Goal: Check status: Check status

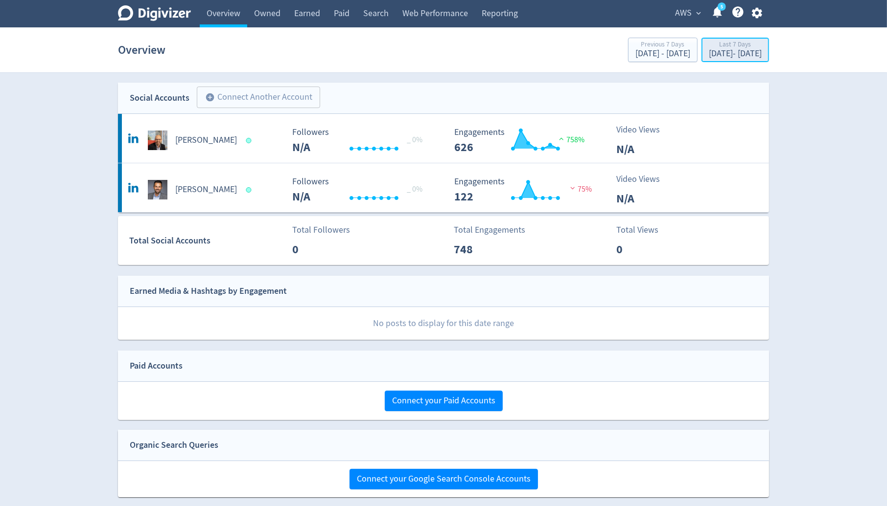
click at [708, 53] on div "[DATE] - [DATE]" at bounding box center [734, 53] width 53 height 9
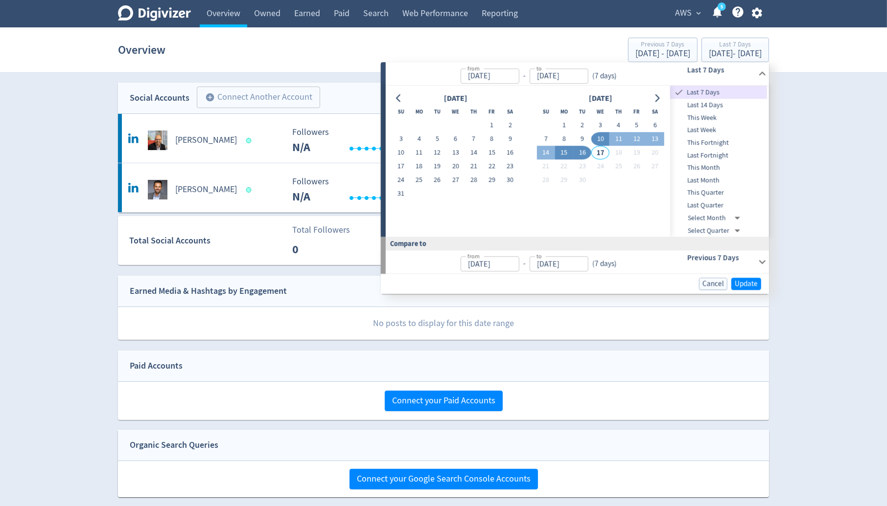
click at [566, 154] on button "15" at bounding box center [564, 153] width 18 height 14
type input "[DATE]"
click at [566, 154] on button "15" at bounding box center [564, 153] width 18 height 14
type input "[DATE]"
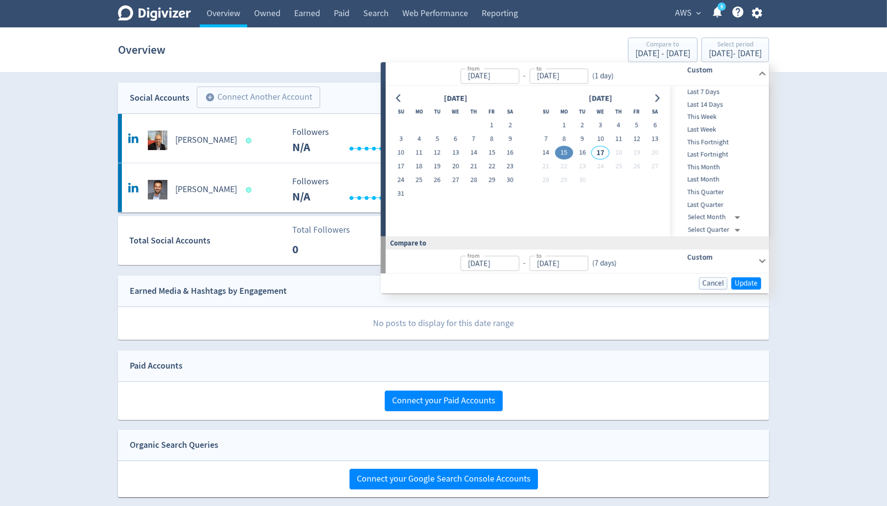
type input "[DATE]"
click at [741, 283] on span "Update" at bounding box center [745, 283] width 23 height 7
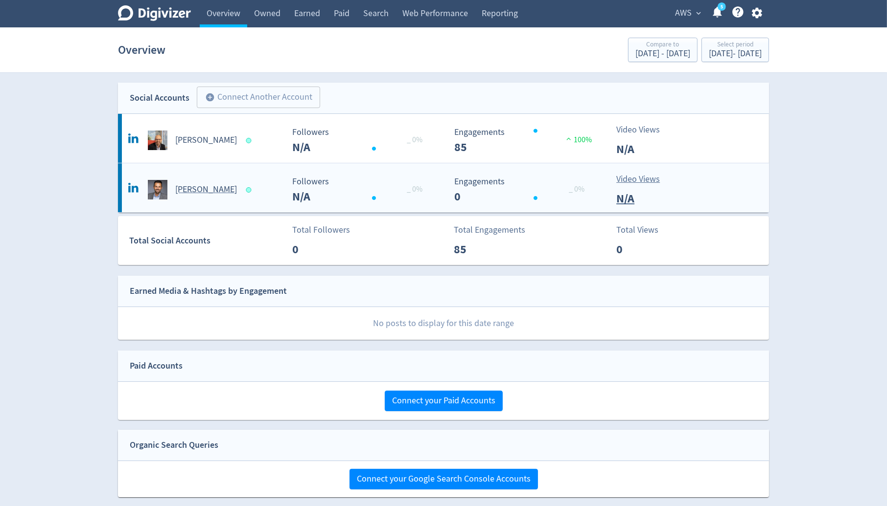
click at [252, 198] on div "[PERSON_NAME]" at bounding box center [205, 190] width 158 height 20
click at [211, 149] on div "[PERSON_NAME]" at bounding box center [205, 141] width 158 height 20
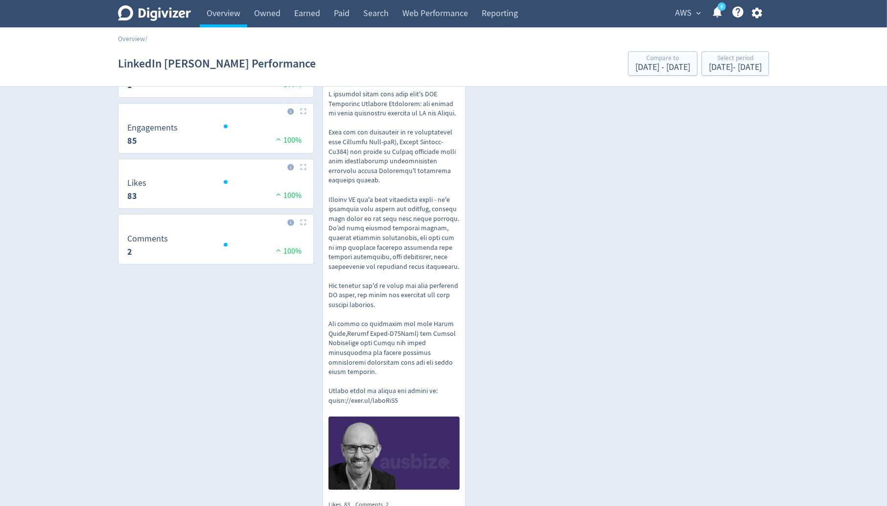
scroll to position [165, 0]
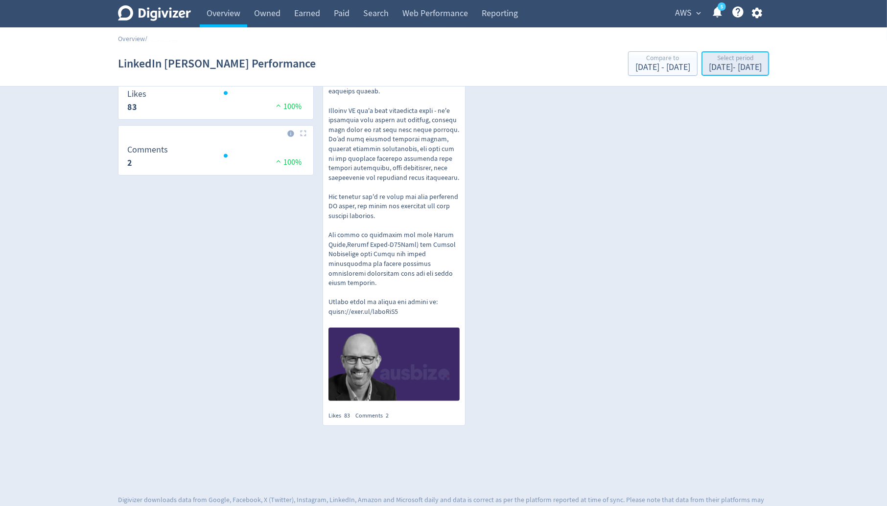
click at [708, 66] on div "[DATE] - [DATE]" at bounding box center [734, 67] width 53 height 9
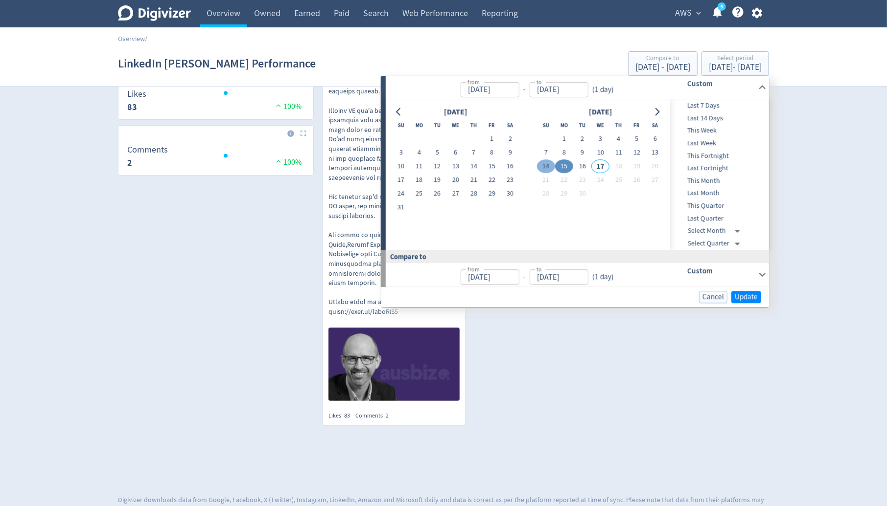
click at [542, 165] on button "14" at bounding box center [546, 167] width 18 height 14
type input "[DATE]"
click at [583, 166] on button "16" at bounding box center [582, 167] width 18 height 14
type input "[DATE]"
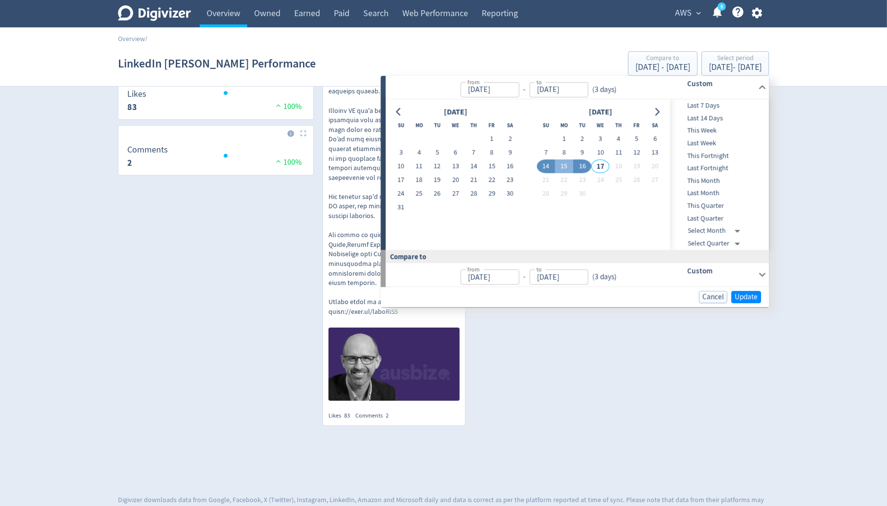
type input "[DATE]"
click at [747, 296] on span "Update" at bounding box center [745, 297] width 23 height 7
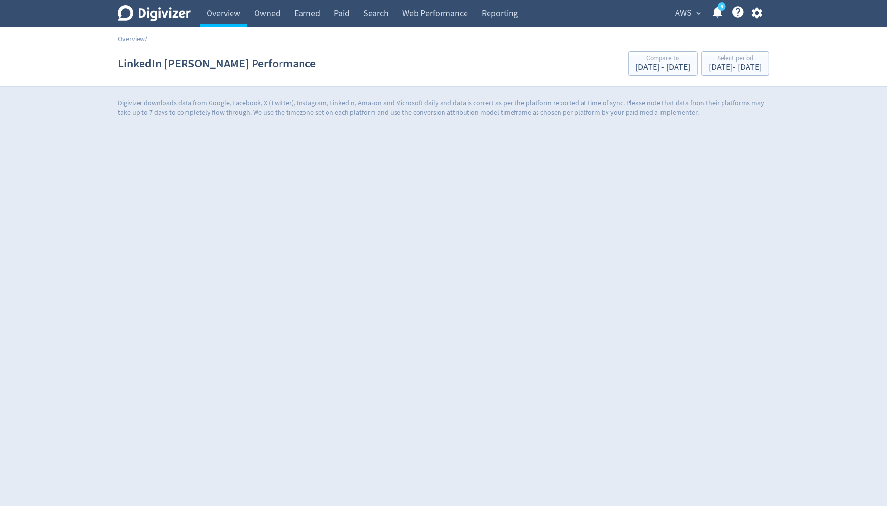
scroll to position [0, 0]
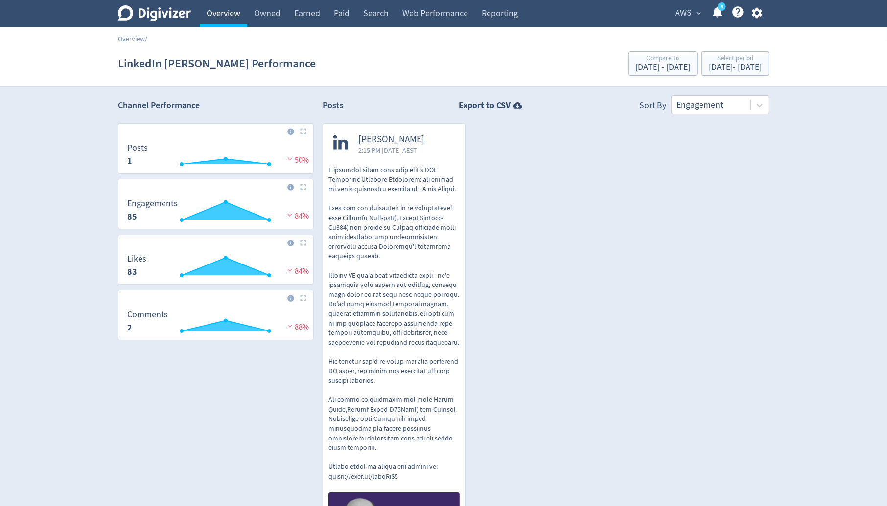
click at [238, 11] on link "Overview" at bounding box center [223, 13] width 47 height 27
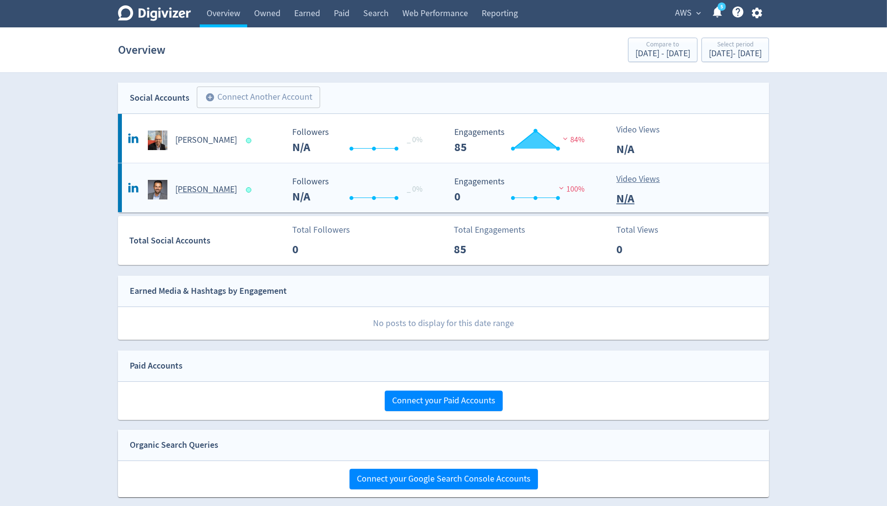
click at [209, 194] on h5 "[PERSON_NAME]" at bounding box center [206, 190] width 62 height 12
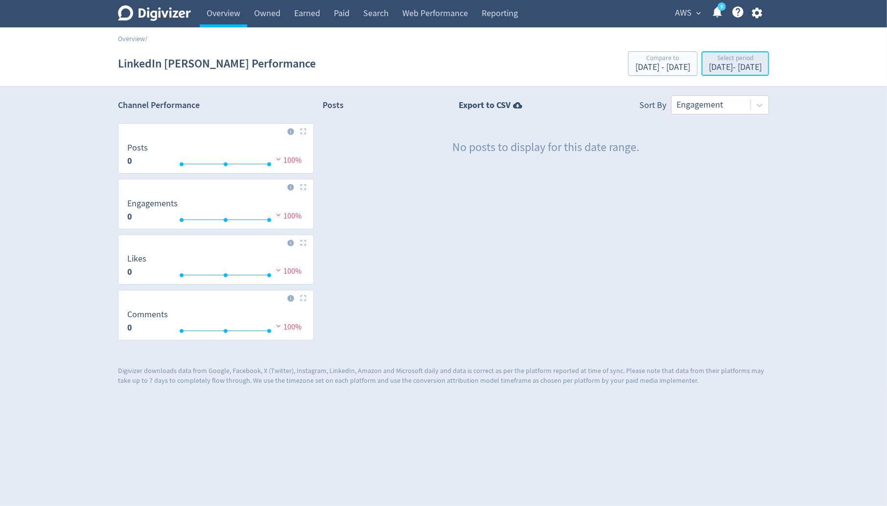
click at [708, 71] on div "[DATE] - [DATE]" at bounding box center [734, 67] width 53 height 9
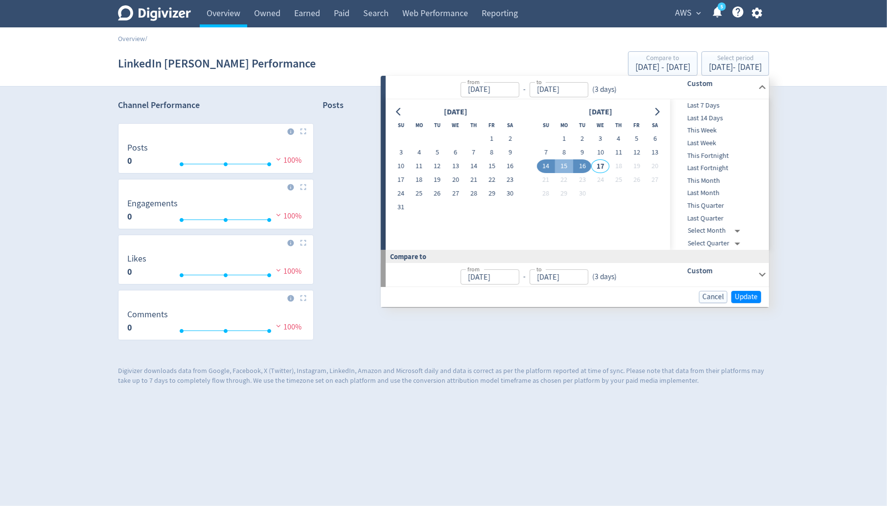
click at [703, 178] on span "This Month" at bounding box center [718, 181] width 97 height 11
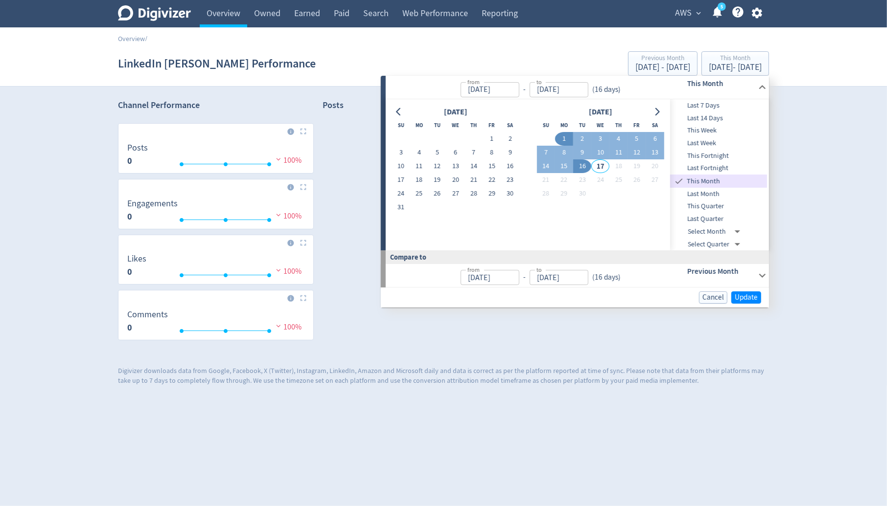
type input "[DATE]"
click at [745, 294] on span "Update" at bounding box center [745, 297] width 23 height 7
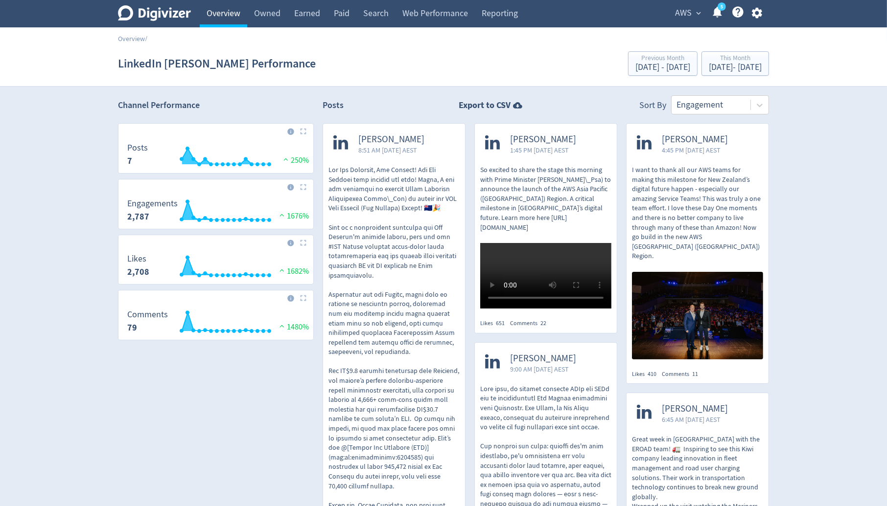
click at [234, 13] on link "Overview" at bounding box center [223, 13] width 47 height 27
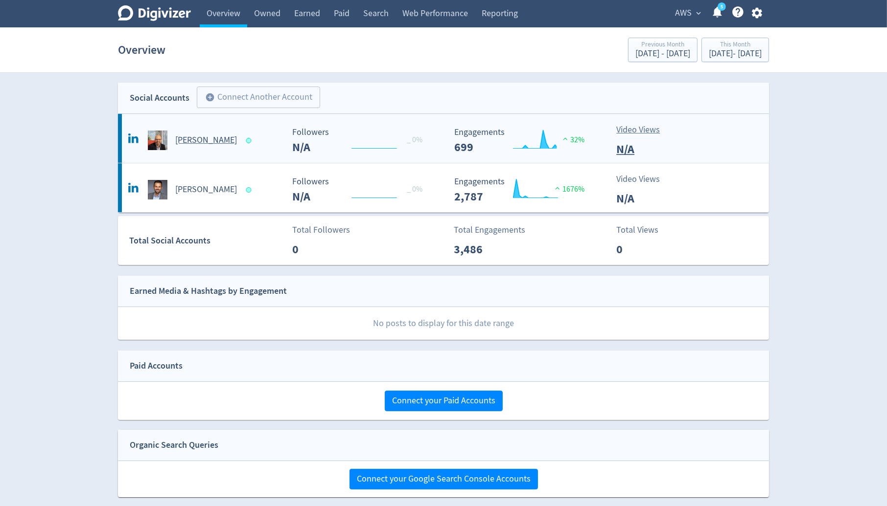
click at [258, 140] on div "[PERSON_NAME]" at bounding box center [205, 141] width 158 height 20
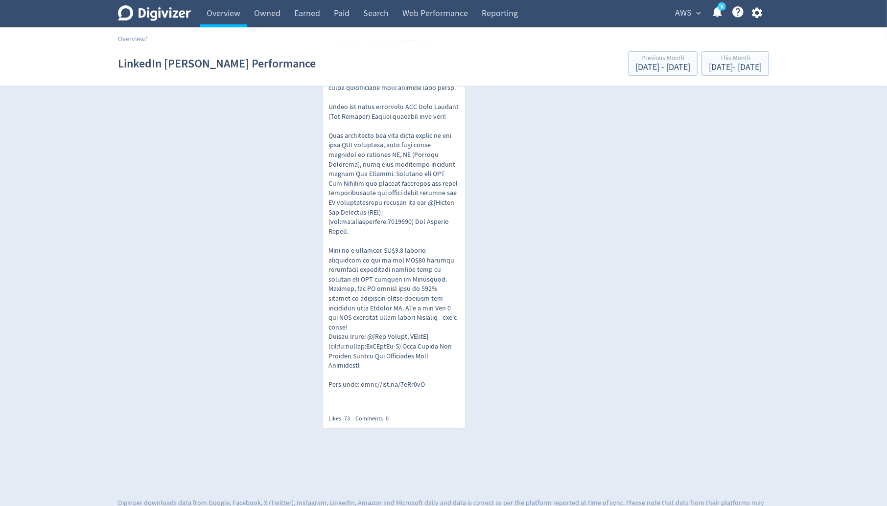
scroll to position [772, 0]
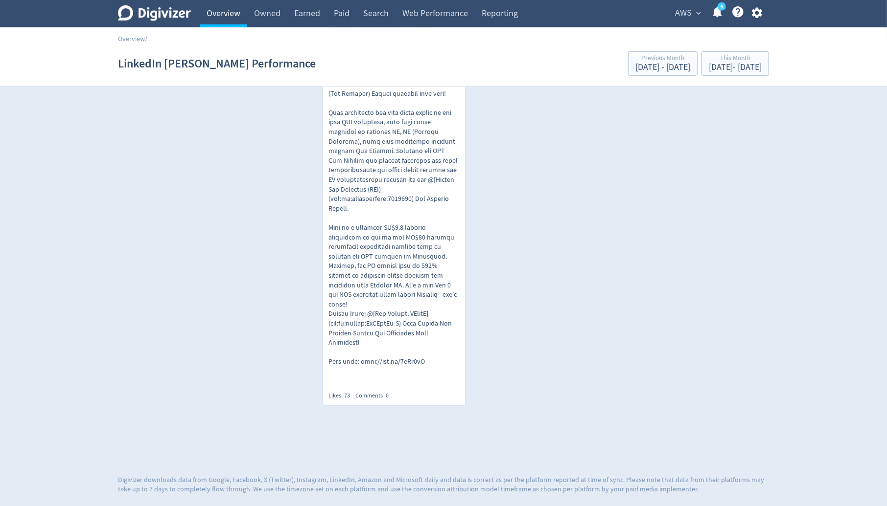
click at [223, 19] on link "Overview" at bounding box center [223, 13] width 47 height 27
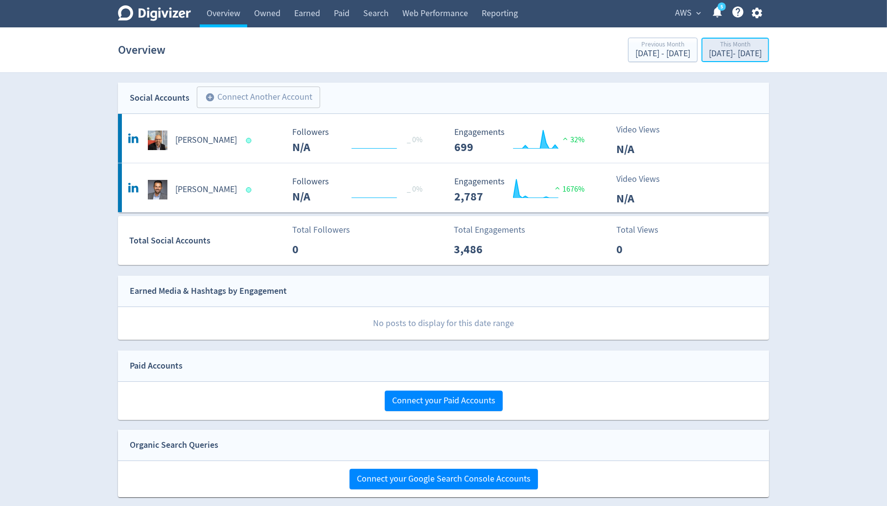
click at [726, 48] on div "This Month" at bounding box center [734, 45] width 53 height 8
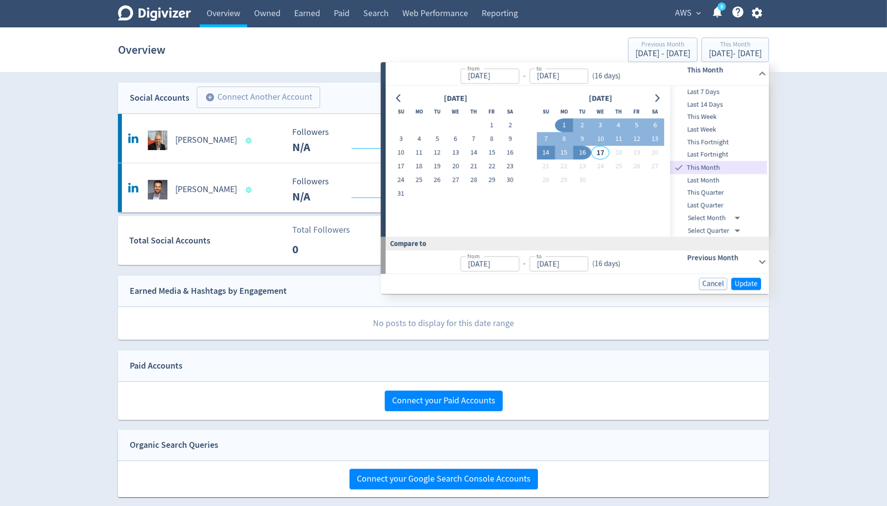
click at [548, 152] on button "14" at bounding box center [546, 153] width 18 height 14
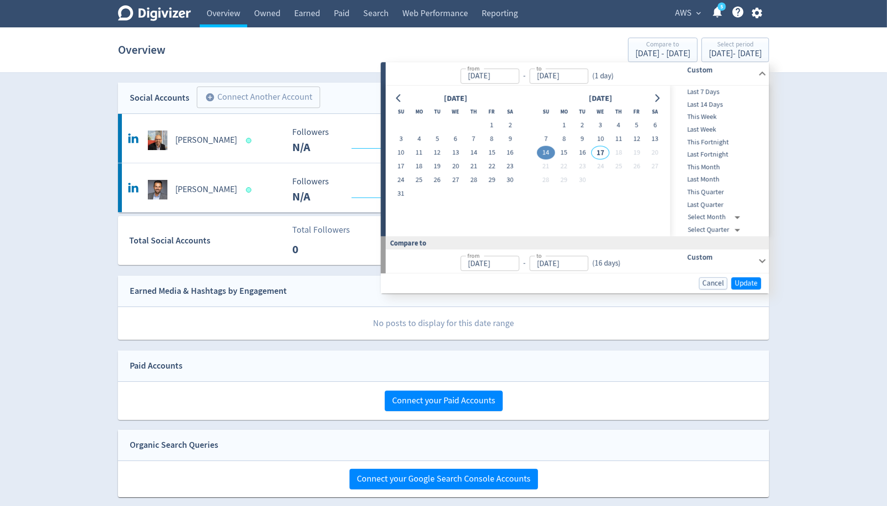
type input "[DATE]"
click at [587, 151] on button "16" at bounding box center [582, 153] width 18 height 14
type input "[DATE]"
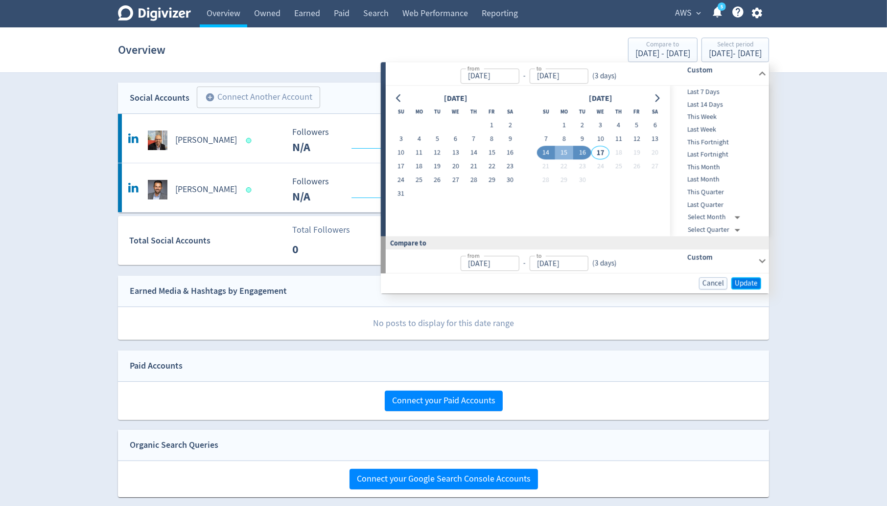
click at [754, 283] on span "Update" at bounding box center [745, 283] width 23 height 7
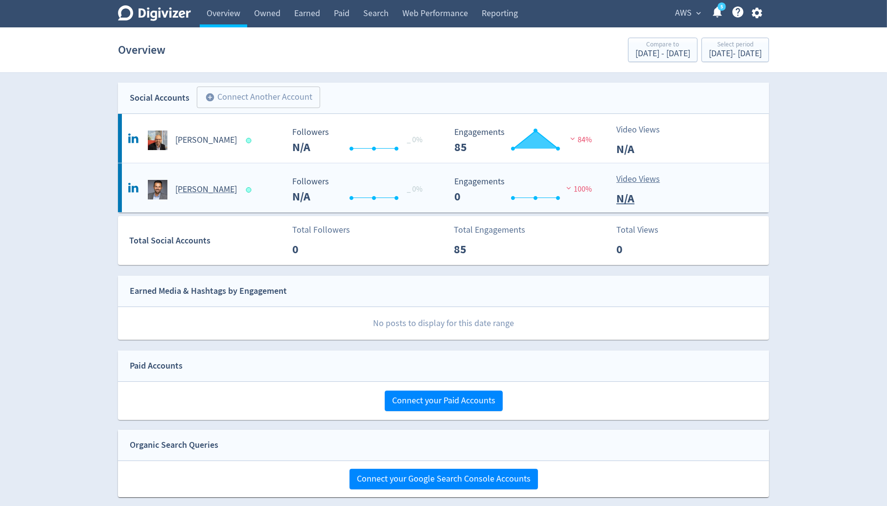
click at [213, 196] on div "[PERSON_NAME]" at bounding box center [205, 190] width 158 height 20
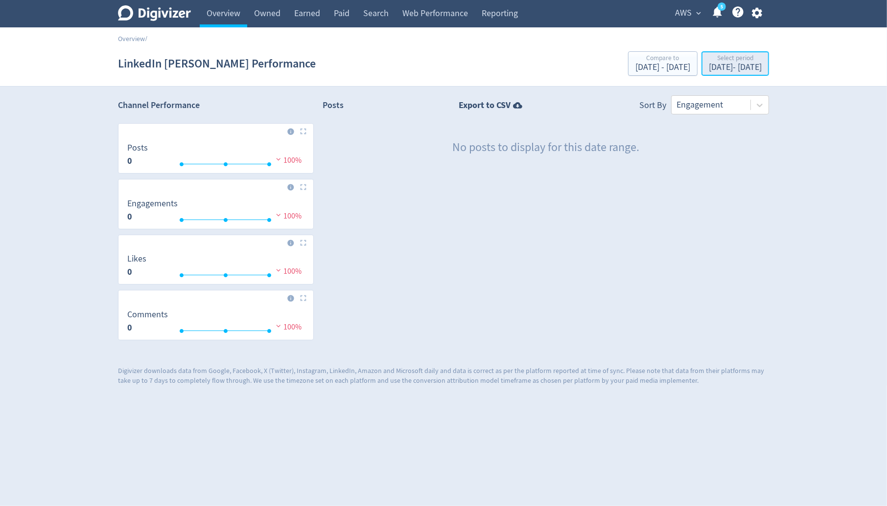
click at [722, 67] on div "[DATE] - [DATE]" at bounding box center [734, 67] width 53 height 9
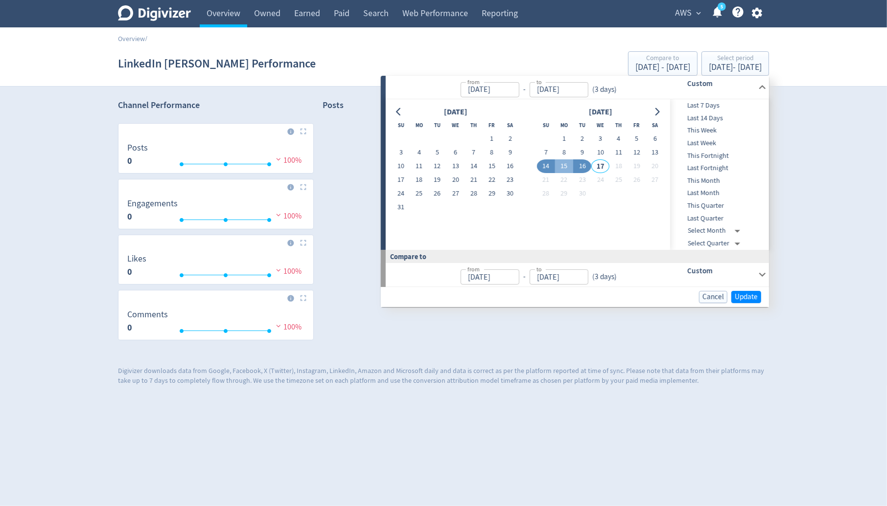
click at [542, 165] on button "14" at bounding box center [546, 167] width 18 height 14
type input "[DATE]"
click at [550, 150] on button "7" at bounding box center [546, 153] width 18 height 14
type input "[DATE]"
click at [581, 166] on button "16" at bounding box center [582, 167] width 18 height 14
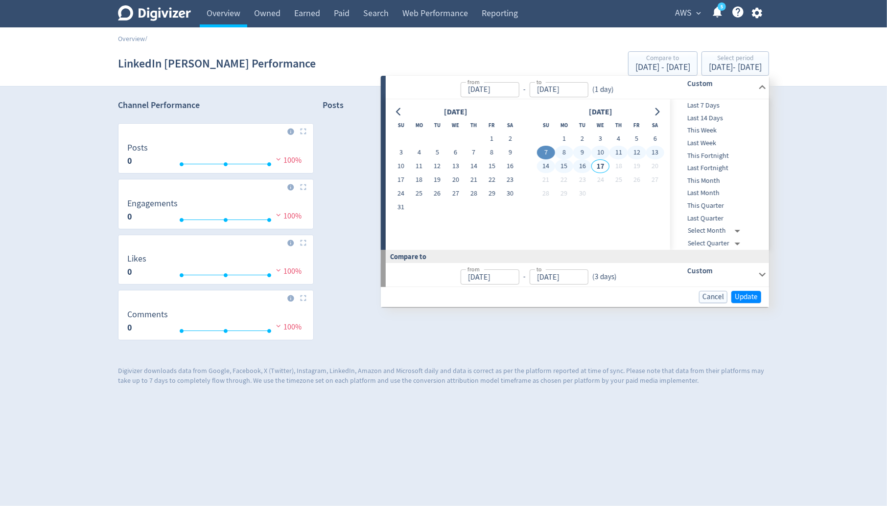
type input "[DATE]"
click at [755, 297] on span "Update" at bounding box center [745, 297] width 23 height 7
